Goal: Task Accomplishment & Management: Manage account settings

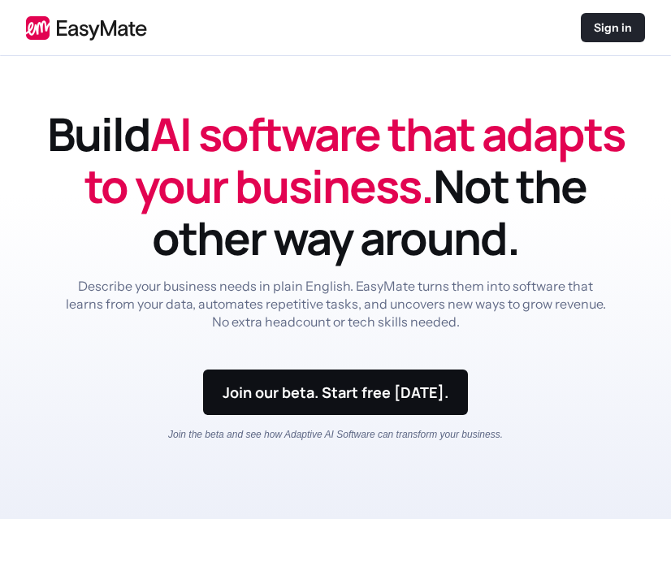
click at [615, 33] on p "Sign in" at bounding box center [613, 28] width 38 height 16
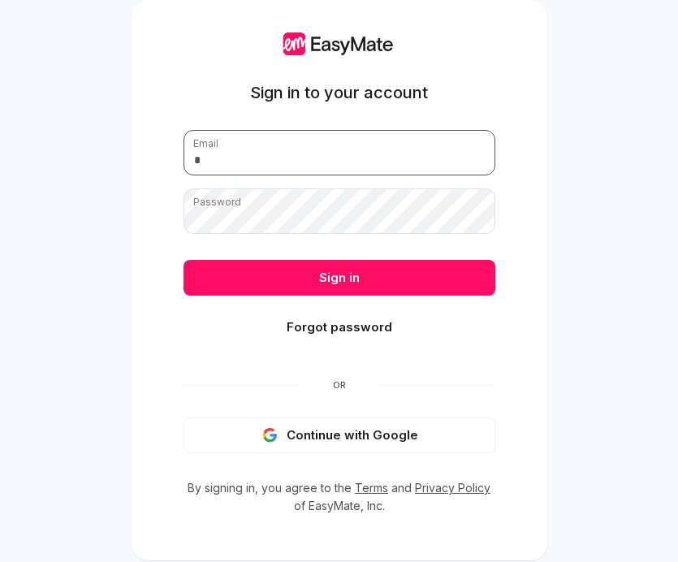
click at [420, 145] on input "email" at bounding box center [340, 153] width 312 height 46
type input "**********"
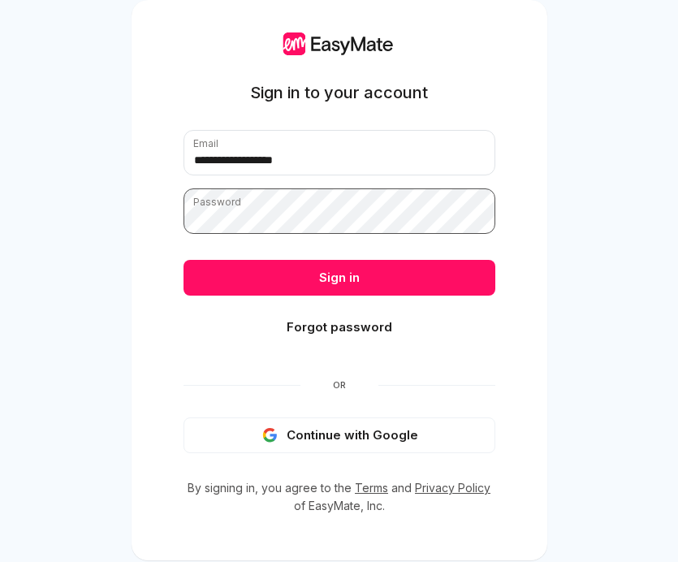
click at [184, 260] on button "Sign in" at bounding box center [340, 278] width 312 height 36
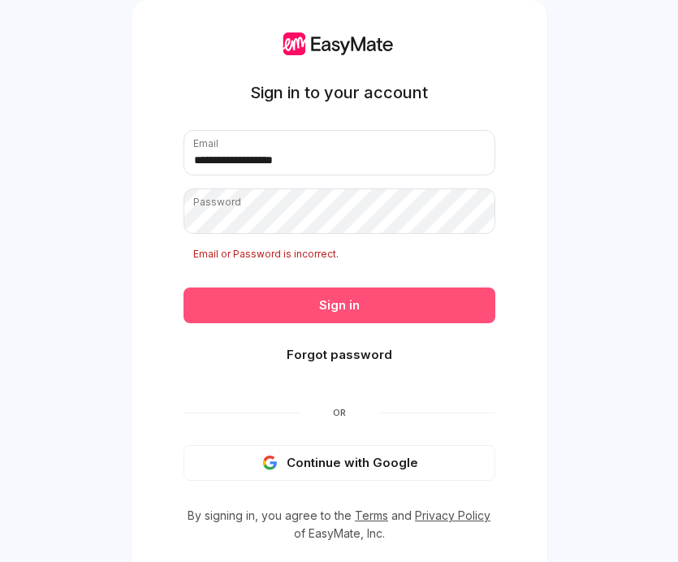
click at [409, 308] on button "Sign in" at bounding box center [340, 306] width 312 height 36
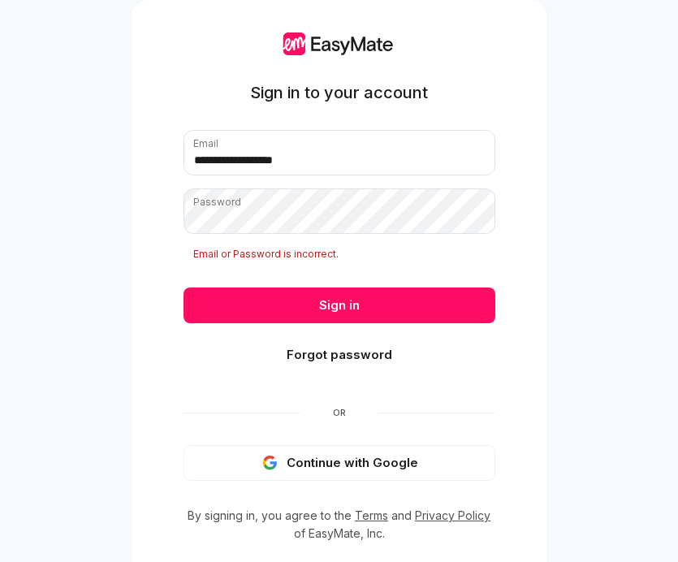
drag, startPoint x: 444, startPoint y: 312, endPoint x: 454, endPoint y: 302, distance: 14.4
click at [457, 302] on button "Sign in" at bounding box center [340, 306] width 312 height 36
